Goal: Check status

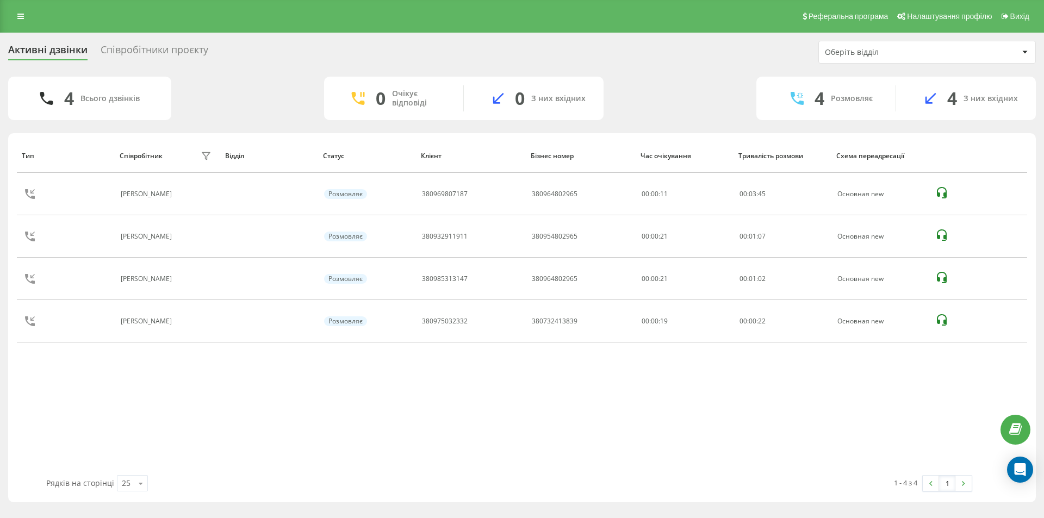
click at [452, 425] on div "Тип Співробітник фільтру Відділ Статус Клієнт Бізнес номер Час очікування Трива…" at bounding box center [522, 307] width 1010 height 337
